Goal: Task Accomplishment & Management: Complete application form

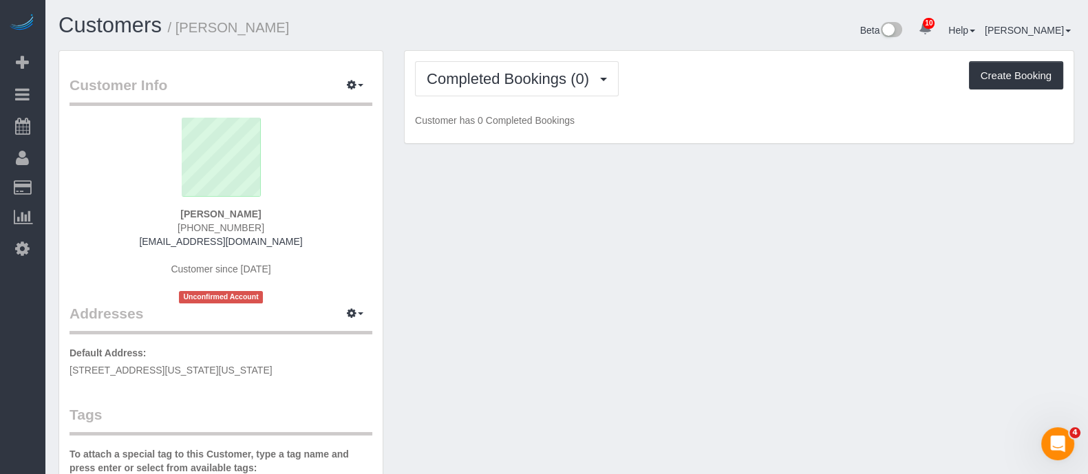
click at [702, 93] on div "Completed Bookings (0) Completed Bookings (0) Upcoming Bookings (0) Cancelled B…" at bounding box center [739, 78] width 648 height 35
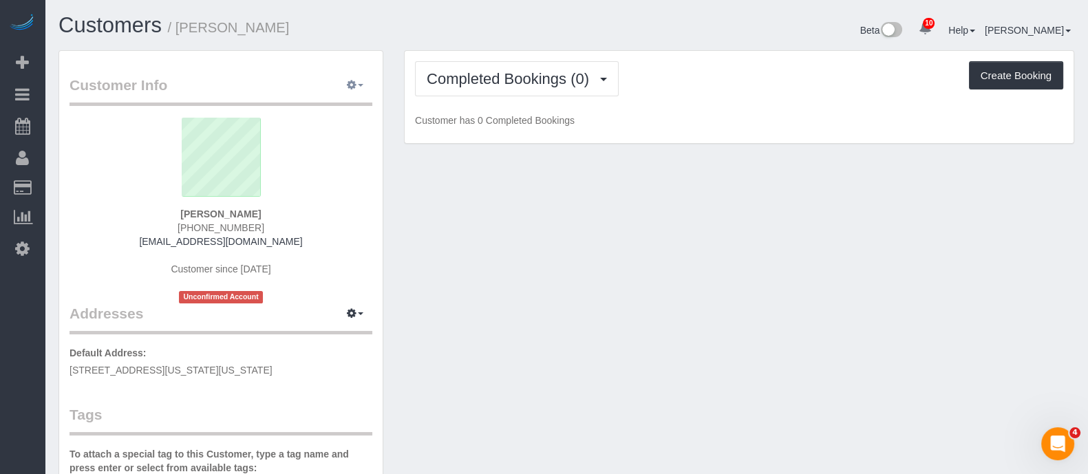
click at [358, 91] on button "button" at bounding box center [355, 85] width 34 height 21
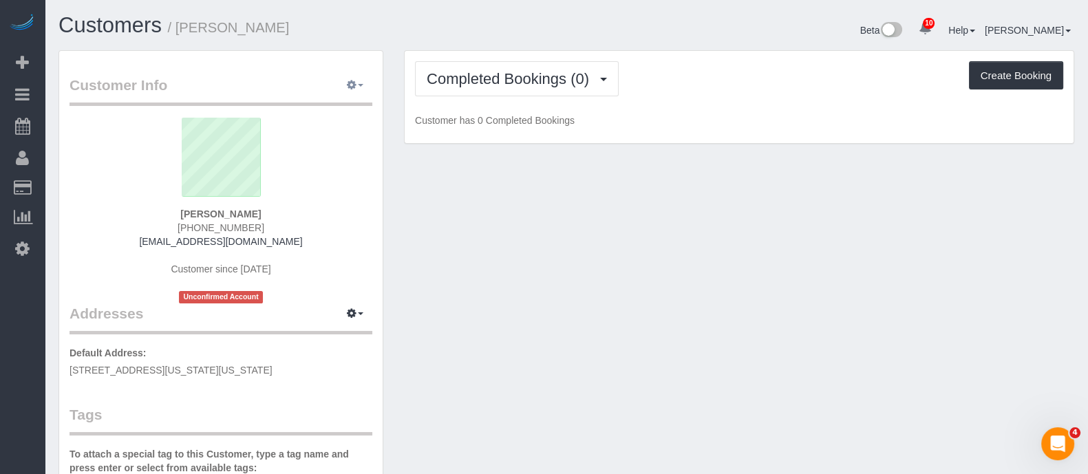
click at [358, 90] on button "button" at bounding box center [355, 85] width 34 height 21
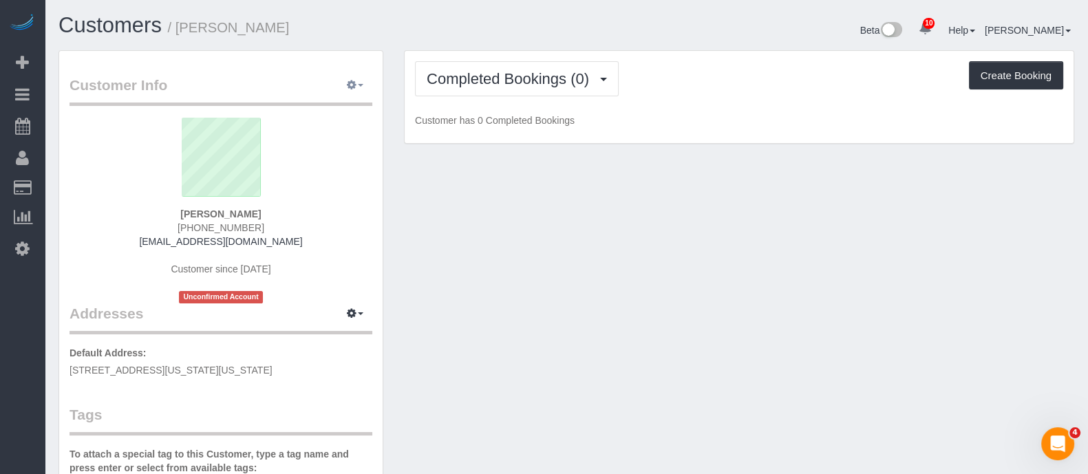
click at [345, 88] on button "button" at bounding box center [355, 85] width 34 height 21
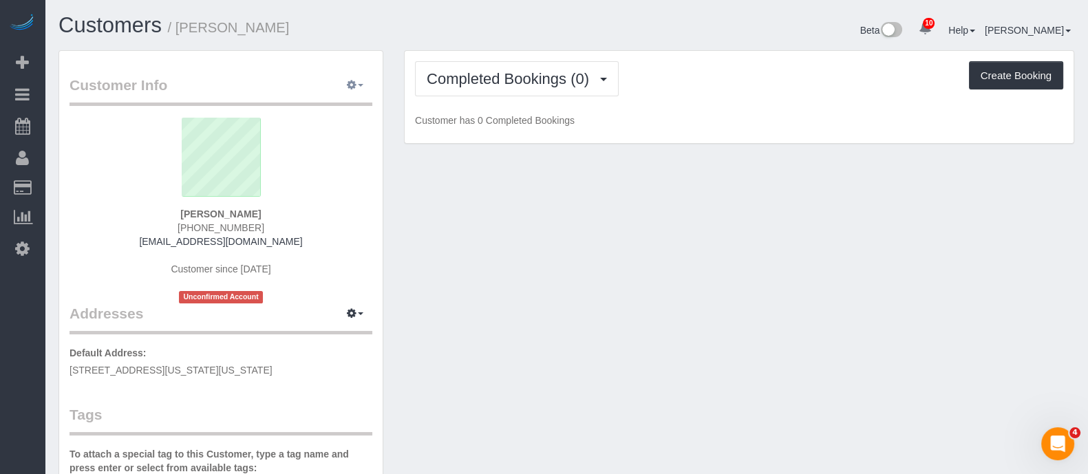
click at [344, 78] on button "button" at bounding box center [355, 85] width 34 height 21
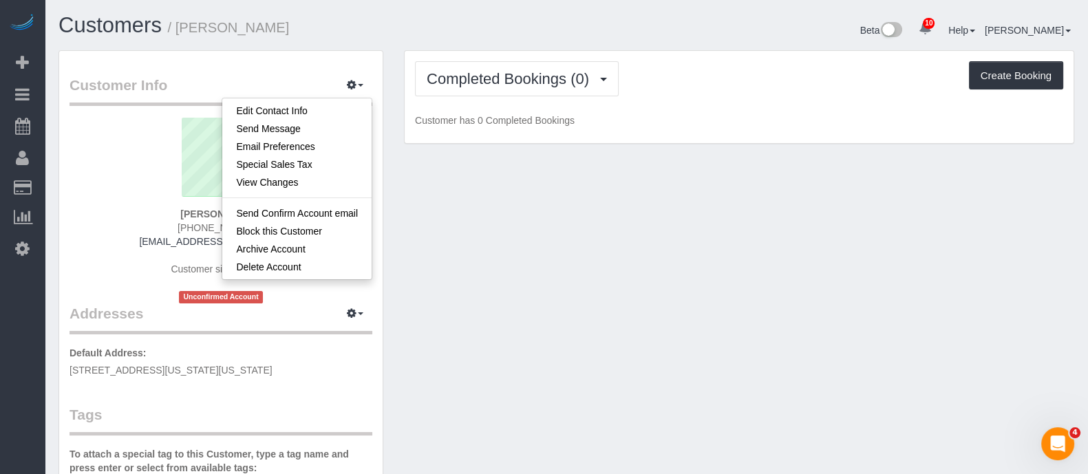
click at [514, 105] on div "Completed Bookings (0) Completed Bookings (0) Upcoming Bookings (0) Cancelled B…" at bounding box center [739, 97] width 669 height 93
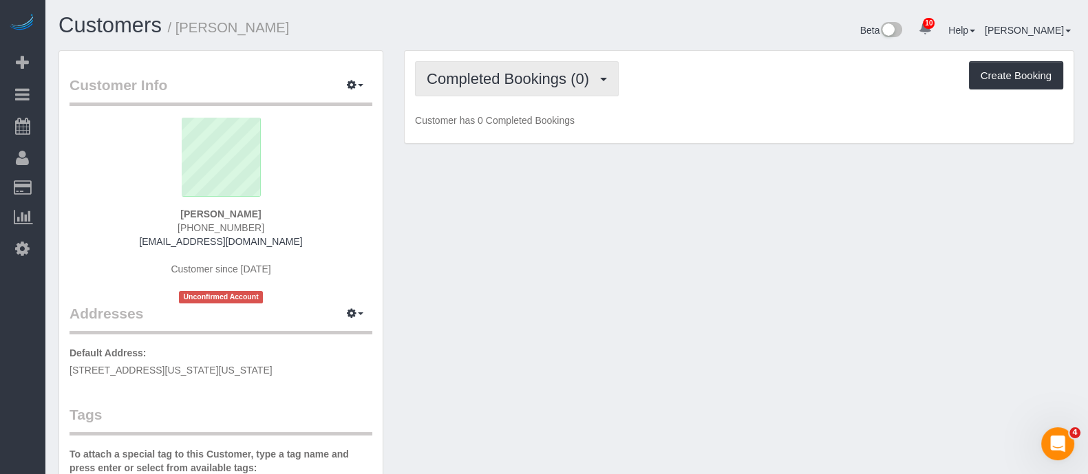
click at [516, 87] on button "Completed Bookings (0)" at bounding box center [517, 78] width 204 height 35
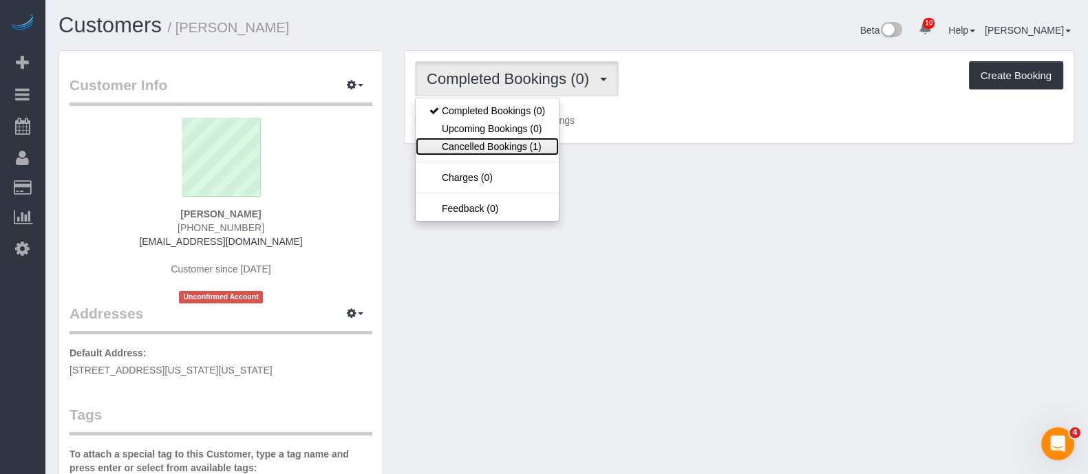
click at [506, 146] on link "Cancelled Bookings (1)" at bounding box center [487, 147] width 143 height 18
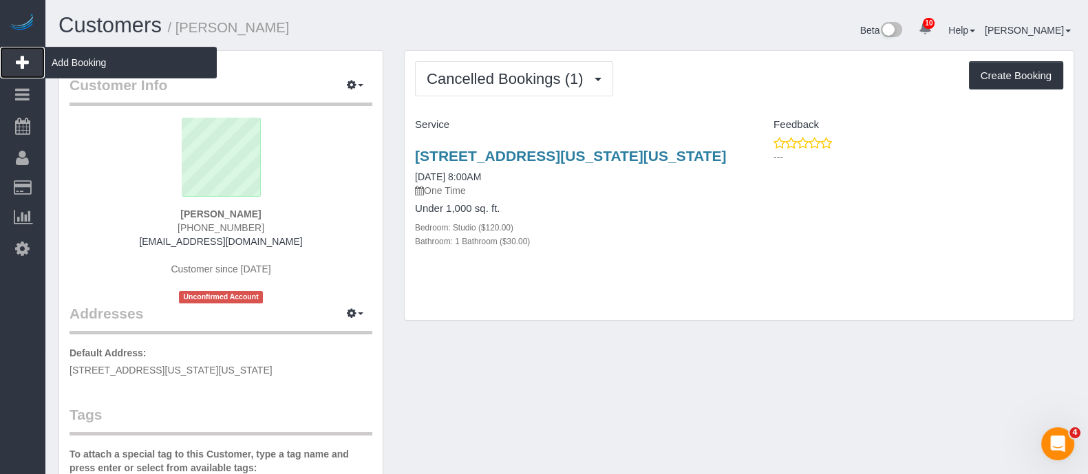
click at [105, 61] on span "Add Booking" at bounding box center [131, 63] width 172 height 32
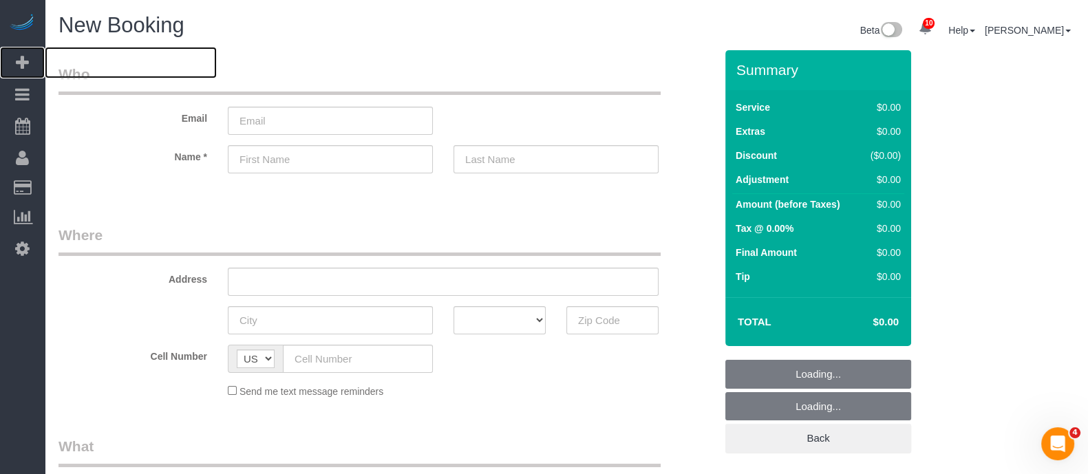
select select "string:[GEOGRAPHIC_DATA]"
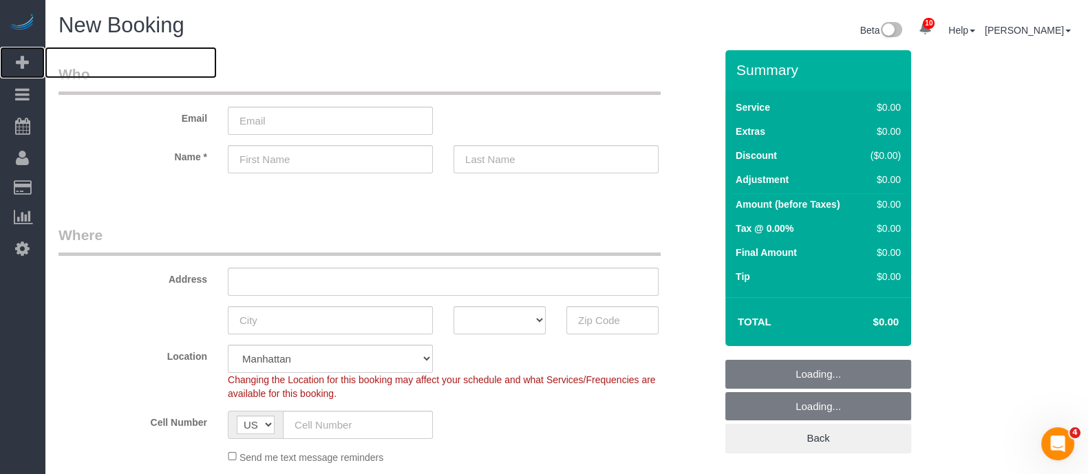
select select "number:89"
select select "number:90"
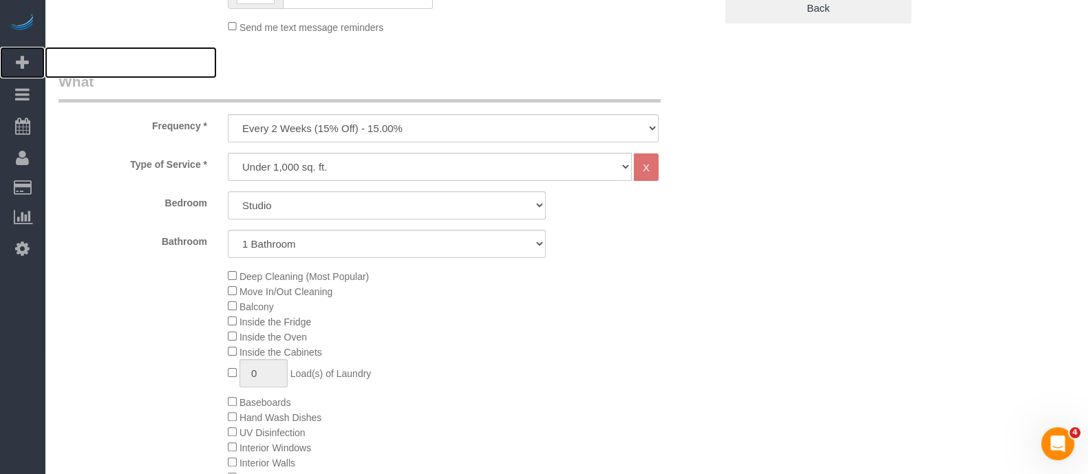
scroll to position [343, 0]
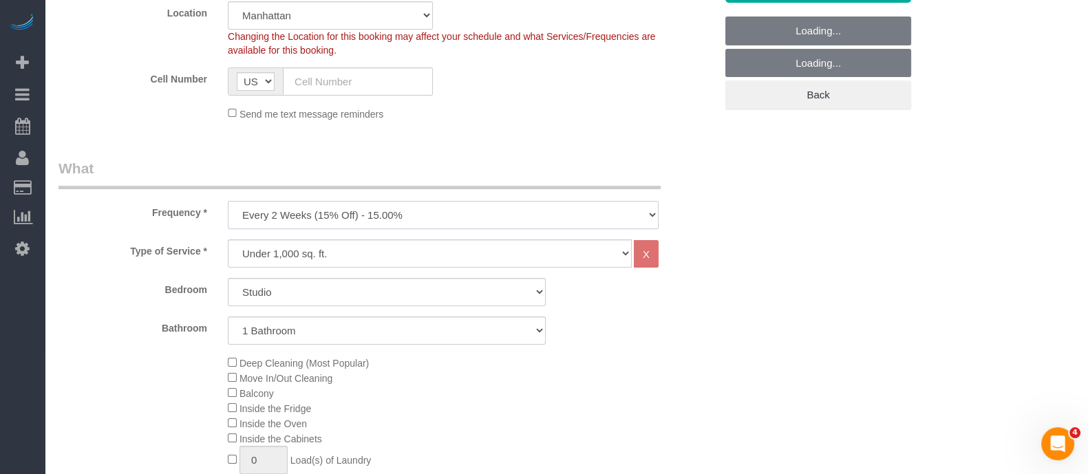
click at [358, 203] on select "One Time Weekly (20% Off) - 20.00% Every 2 Weeks (15% Off) - 15.00% Every 4 Wee…" at bounding box center [443, 215] width 431 height 28
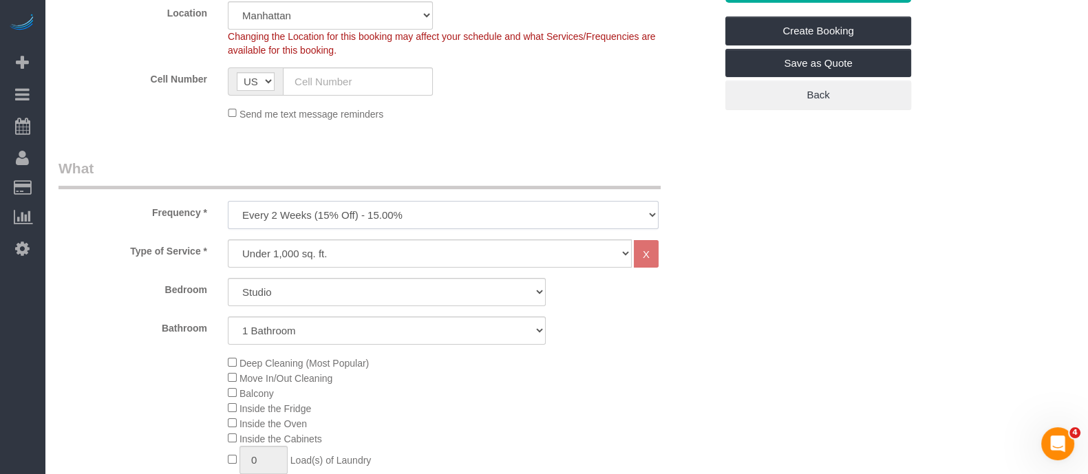
select select "object:2636"
click at [228, 201] on select "One Time Weekly (20% Off) - 20.00% Every 2 Weeks (15% Off) - 15.00% Every 4 Wee…" at bounding box center [443, 215] width 431 height 28
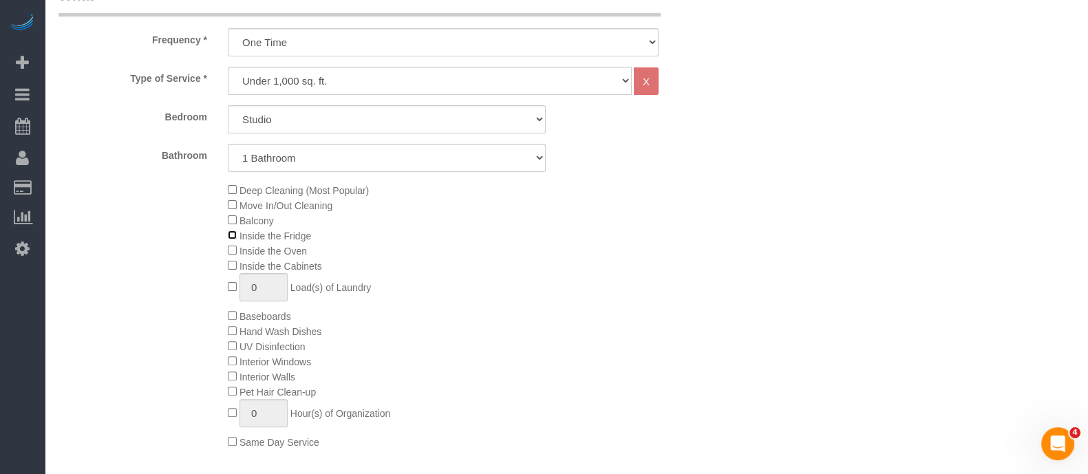
scroll to position [602, 0]
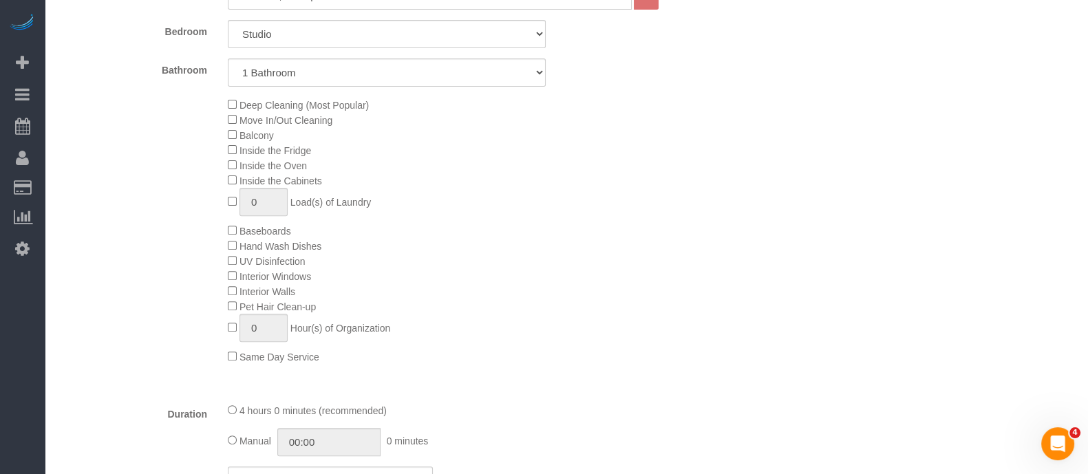
click at [241, 282] on span "Interior Windows" at bounding box center [276, 276] width 72 height 11
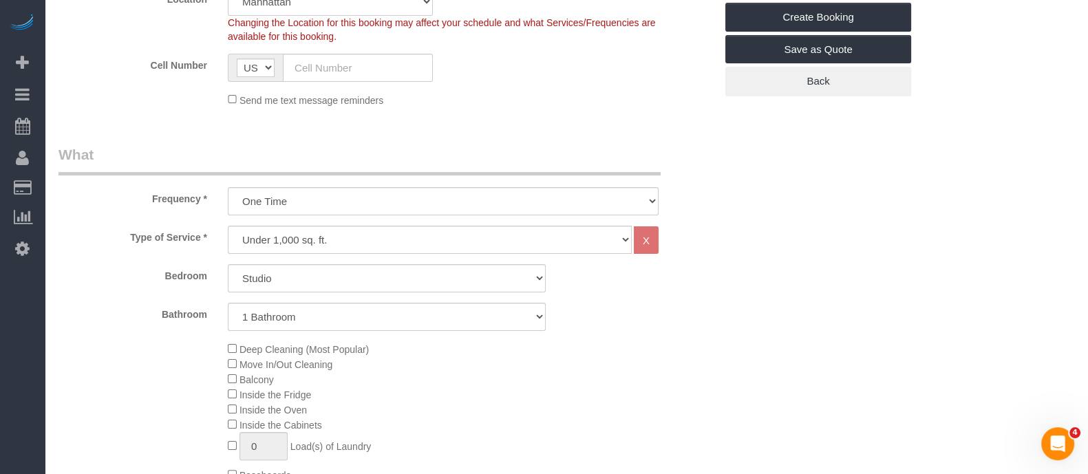
scroll to position [430, 0]
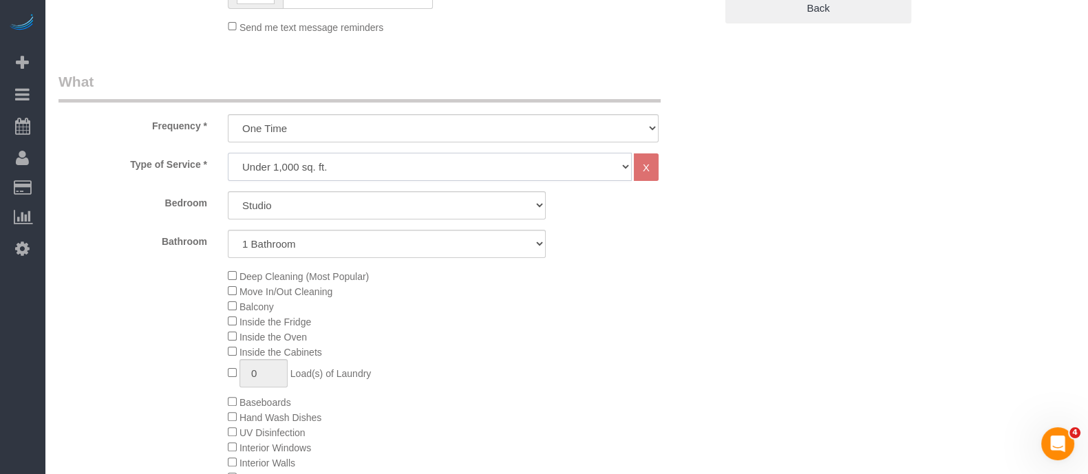
drag, startPoint x: 444, startPoint y: 164, endPoint x: 444, endPoint y: 178, distance: 13.8
click at [444, 165] on select "Under 1,000 sq. ft. 1,001 - 1,500 sq. ft. 1,500+ sq. ft. Custom Cleaning Office…" at bounding box center [430, 167] width 404 height 28
select select "213"
click at [228, 154] on select "Under 1,000 sq. ft. 1,001 - 1,500 sq. ft. 1,500+ sq. ft. Custom Cleaning Office…" at bounding box center [430, 167] width 404 height 28
select select "1"
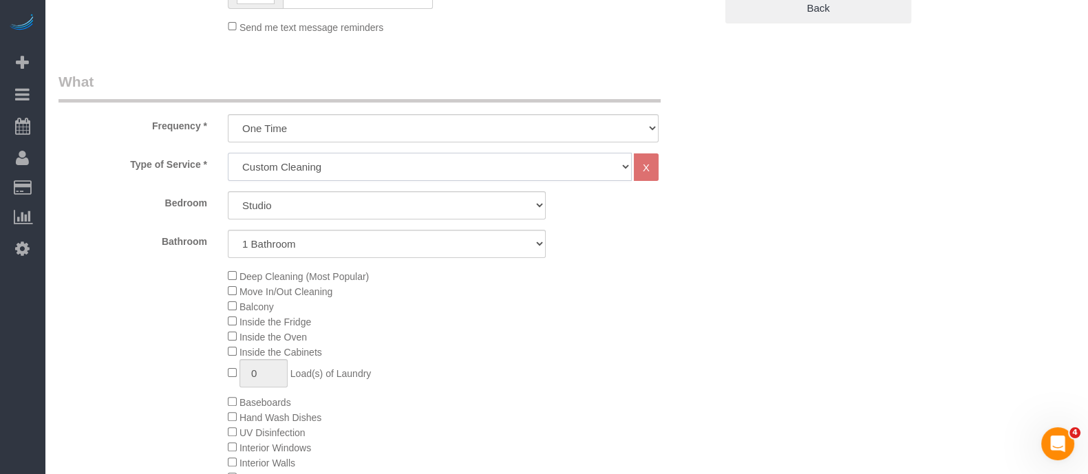
select select "120"
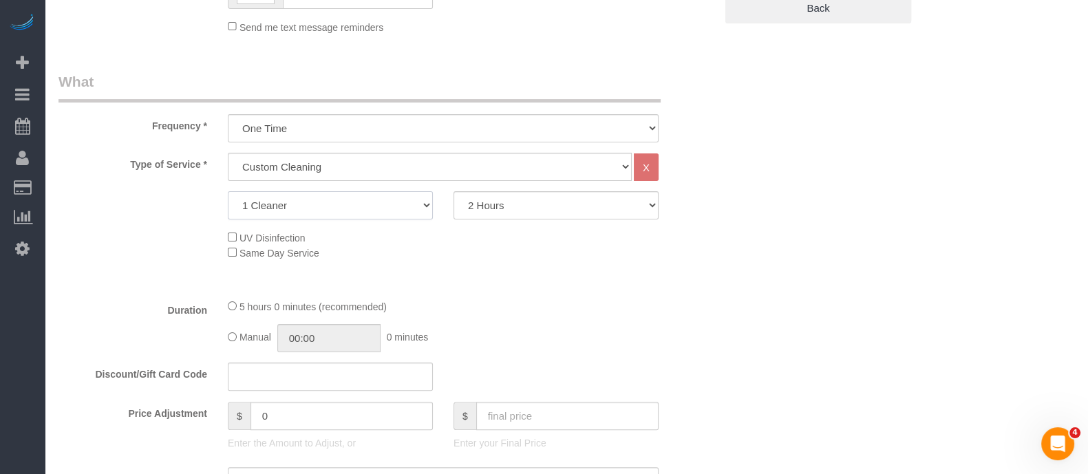
click at [348, 209] on select "1 Cleaner 2 Cleaners 3 Cleaners 4 Cleaners 5 Cleaners" at bounding box center [330, 205] width 205 height 28
select select "2"
click at [228, 192] on select "1 Cleaner 2 Cleaners 3 Cleaners 4 Cleaners 5 Cleaners" at bounding box center [330, 205] width 205 height 28
click at [509, 213] on select "2 Hours 2.5 Hours 3 Hours 3.5 Hours 4 Hours 4.5 Hours 5 Hours 5.5 Hours 6 Hours…" at bounding box center [556, 205] width 205 height 28
click at [454, 192] on select "2 Hours 2.5 Hours 3 Hours 3.5 Hours 4 Hours 4.5 Hours 5 Hours 5.5 Hours 6 Hours…" at bounding box center [556, 205] width 205 height 28
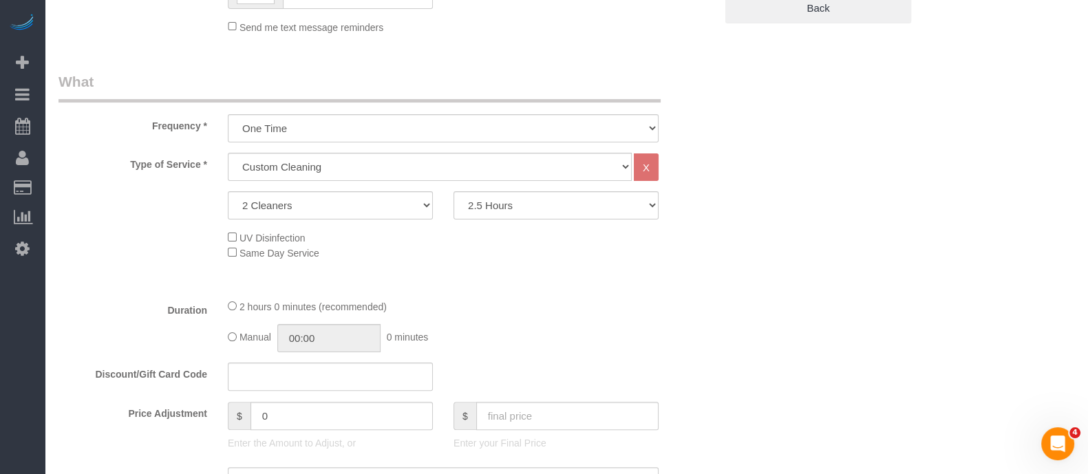
click at [716, 156] on div "Type of Service * Under 1,000 sq. ft. 1,001 - 1,500 sq. ft. 1,500+ sq. ft. Cust…" at bounding box center [386, 167] width 677 height 28
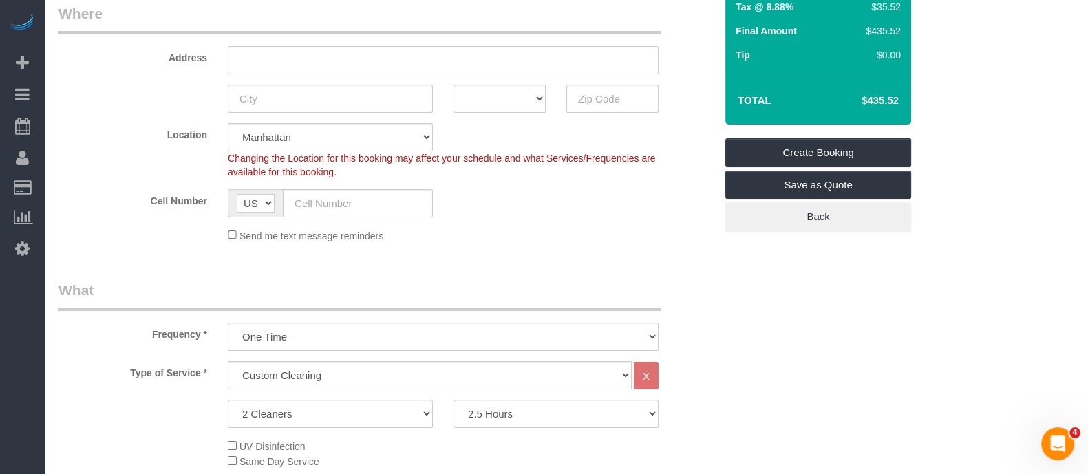
scroll to position [258, 0]
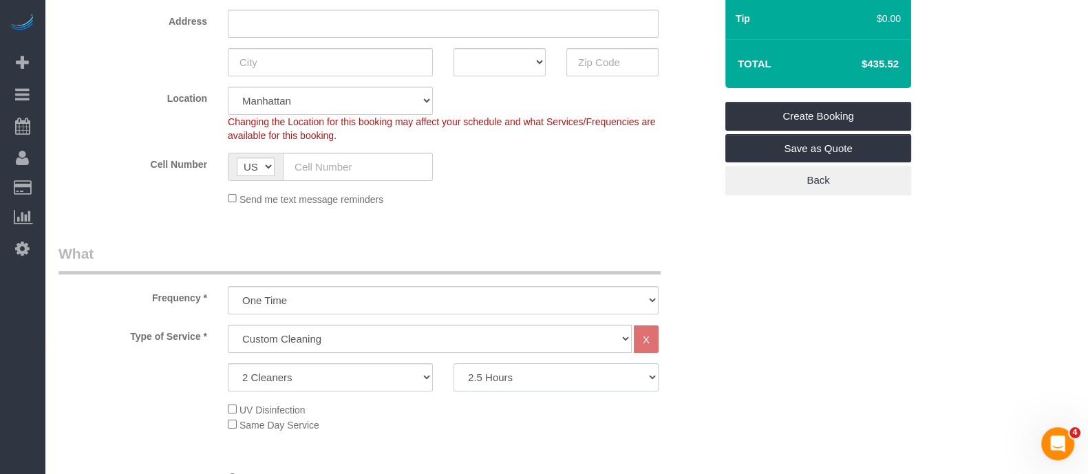
click at [517, 380] on select "2 Hours 2.5 Hours 3 Hours 3.5 Hours 4 Hours 4.5 Hours 5 Hours 5.5 Hours 6 Hours…" at bounding box center [556, 377] width 205 height 28
click at [454, 364] on select "2 Hours 2.5 Hours 3 Hours 3.5 Hours 4 Hours 4.5 Hours 5 Hours 5.5 Hours 6 Hours…" at bounding box center [556, 377] width 205 height 28
click at [529, 214] on fieldset "Where Address AK AL AR AZ CA CO CT DC DE [GEOGRAPHIC_DATA] [GEOGRAPHIC_DATA] HI…" at bounding box center [387, 92] width 657 height 250
click at [533, 374] on select "2 Hours 2.5 Hours 3 Hours 3.5 Hours 4 Hours 4.5 Hours 5 Hours 5.5 Hours 6 Hours…" at bounding box center [556, 377] width 205 height 28
select select "180"
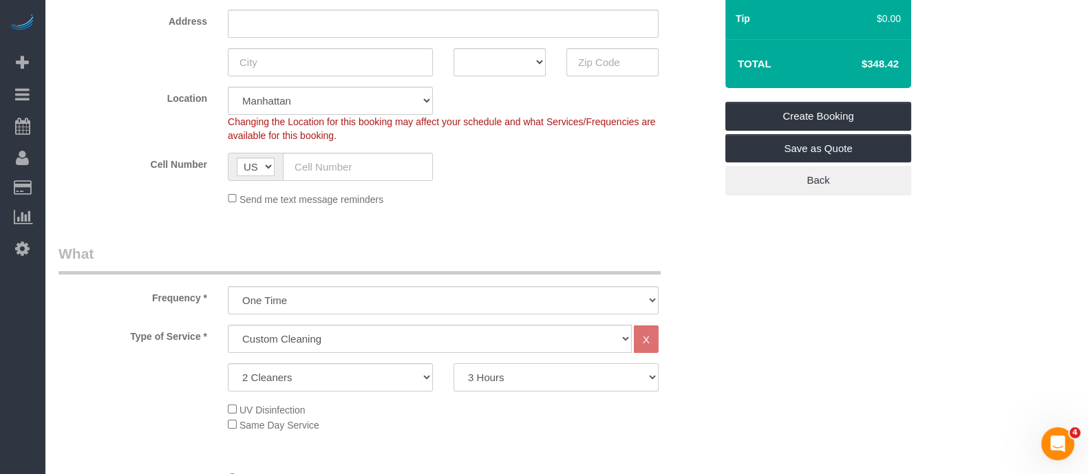
click at [454, 364] on select "2 Hours 2.5 Hours 3 Hours 3.5 Hours 4 Hours 4.5 Hours 5 Hours 5.5 Hours 6 Hours…" at bounding box center [556, 377] width 205 height 28
click at [544, 244] on legend "What" at bounding box center [360, 259] width 602 height 31
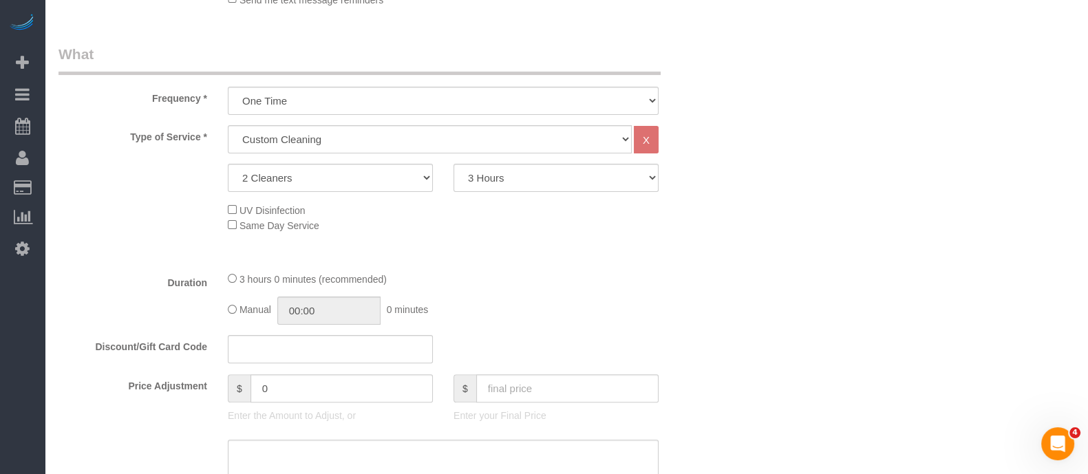
scroll to position [516, 0]
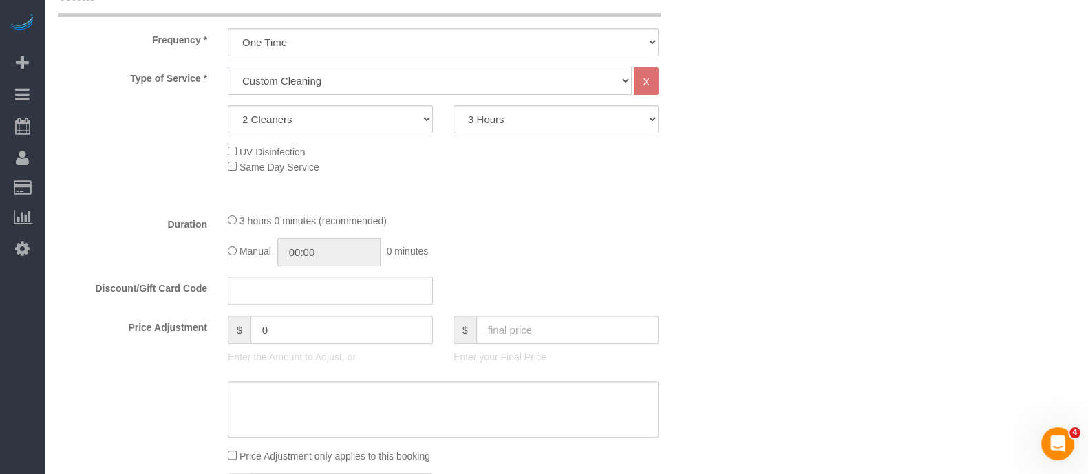
click at [355, 78] on select "Under 1,000 sq. ft. 1,001 - 1,500 sq. ft. 1,500+ sq. ft. Custom Cleaning Office…" at bounding box center [430, 81] width 404 height 28
select select "216"
click at [228, 67] on select "Under 1,000 sq. ft. 1,001 - 1,500 sq. ft. 1,500+ sq. ft. Custom Cleaning Office…" at bounding box center [430, 81] width 404 height 28
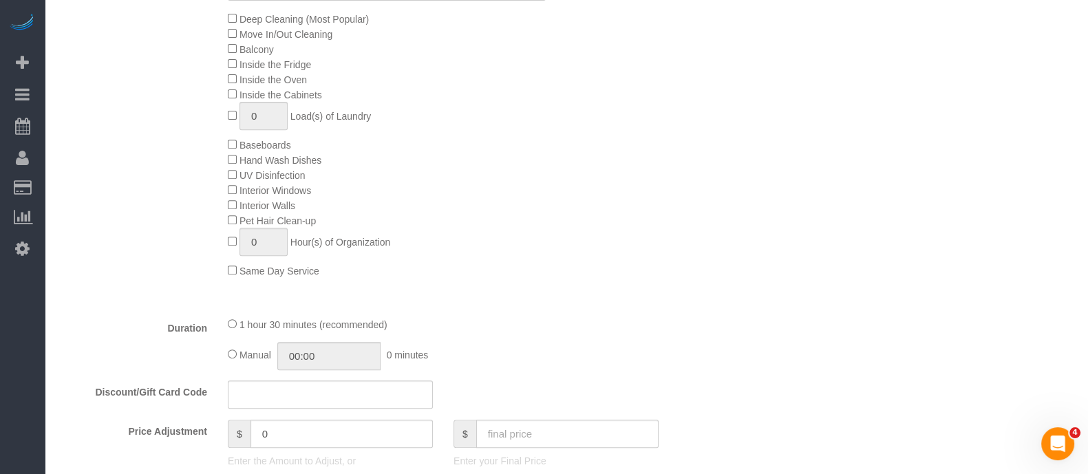
scroll to position [602, 0]
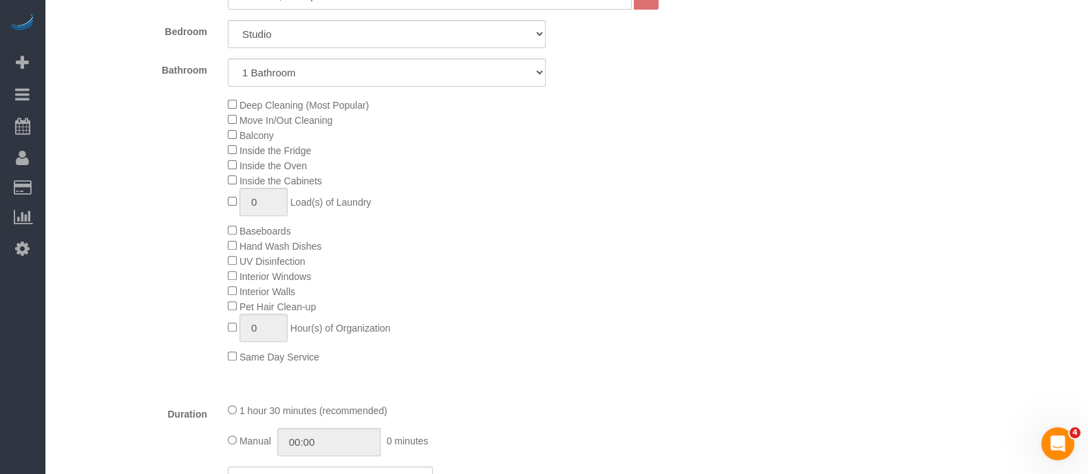
click at [234, 109] on span "Deep Cleaning (Most Popular)" at bounding box center [298, 105] width 141 height 11
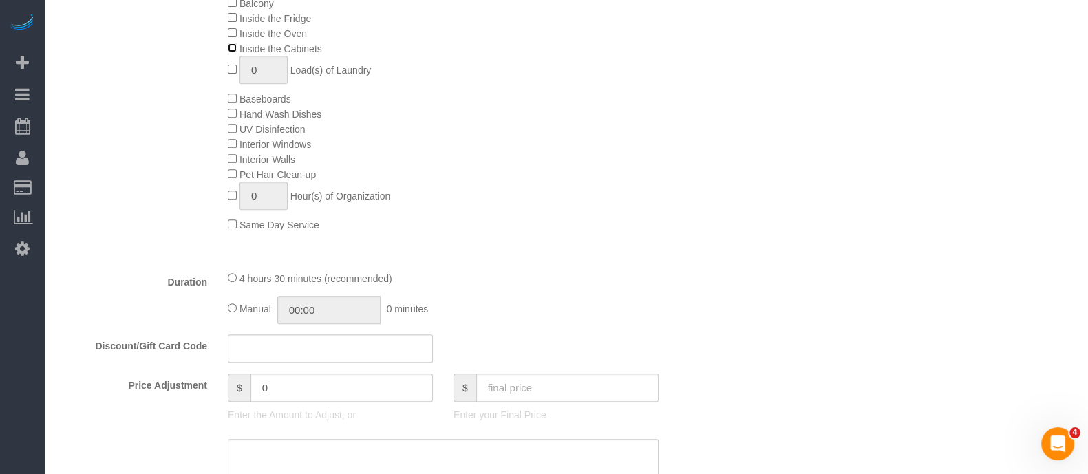
scroll to position [860, 0]
